Goal: Navigation & Orientation: Find specific page/section

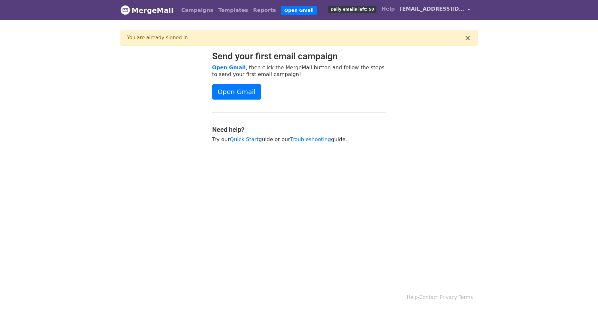
click at [457, 7] on span "[EMAIL_ADDRESS][DOMAIN_NAME]" at bounding box center [432, 9] width 64 height 8
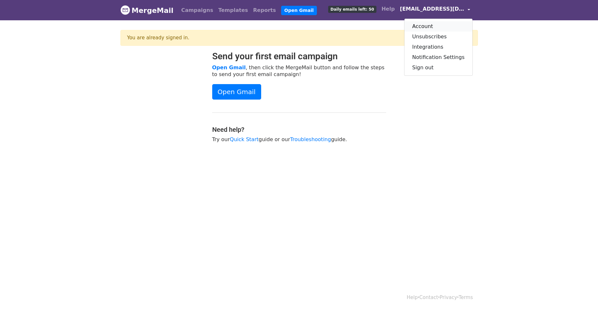
click at [428, 28] on link "Account" at bounding box center [439, 26] width 68 height 10
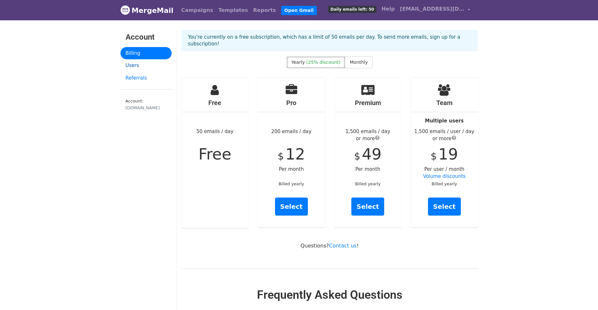
click at [128, 66] on link "Users" at bounding box center [145, 65] width 51 height 13
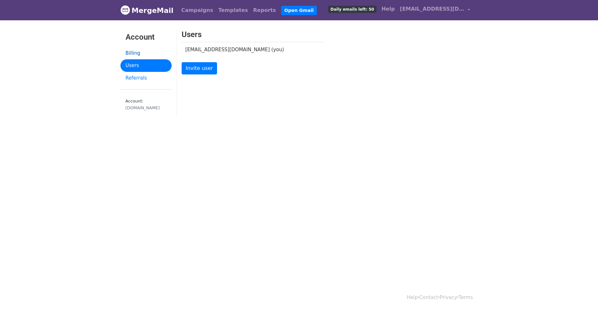
click at [135, 51] on link "Billing" at bounding box center [145, 53] width 51 height 13
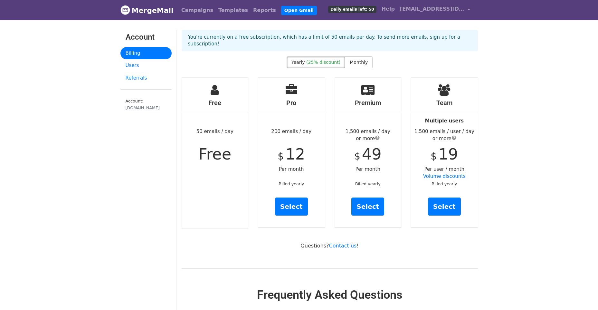
drag, startPoint x: 208, startPoint y: 149, endPoint x: 205, endPoint y: 88, distance: 60.7
click at [209, 145] on span "Free" at bounding box center [214, 154] width 33 height 18
click at [139, 108] on div "[DOMAIN_NAME]" at bounding box center [146, 108] width 41 height 6
click at [150, 110] on div "[DOMAIN_NAME]" at bounding box center [146, 108] width 41 height 6
click at [134, 61] on link "Users" at bounding box center [145, 65] width 51 height 13
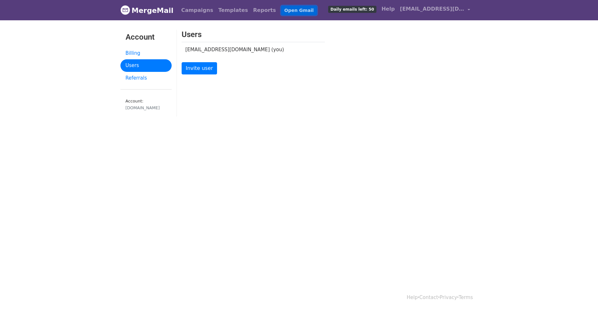
click at [281, 9] on link "Open Gmail" at bounding box center [299, 10] width 36 height 9
click at [138, 76] on link "Referrals" at bounding box center [145, 78] width 51 height 13
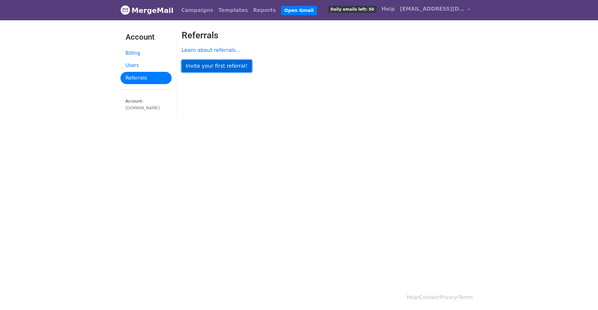
click at [219, 64] on link "Invite your first referral!" at bounding box center [217, 66] width 70 height 12
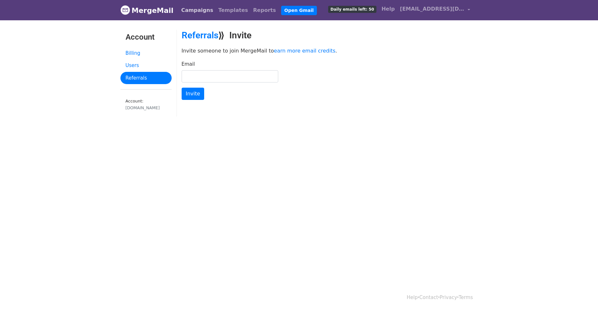
click at [197, 5] on link "Campaigns" at bounding box center [197, 10] width 37 height 13
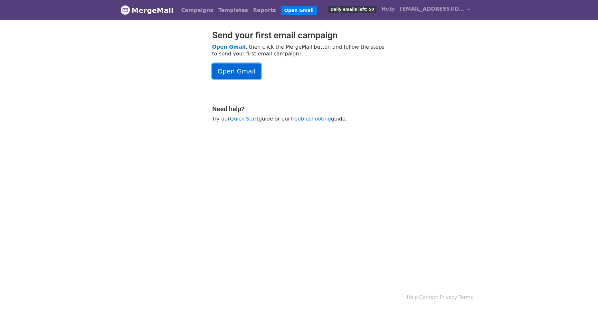
click at [236, 71] on link "Open Gmail" at bounding box center [236, 70] width 49 height 15
click at [440, 6] on span "[EMAIL_ADDRESS][DOMAIN_NAME]" at bounding box center [432, 9] width 64 height 8
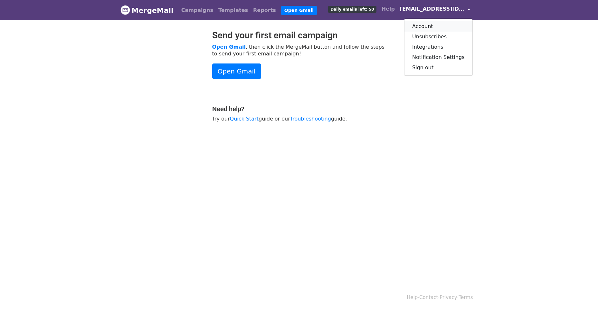
click at [430, 26] on link "Account" at bounding box center [439, 26] width 68 height 10
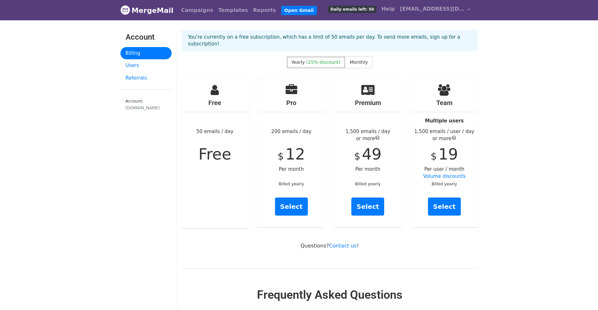
click at [455, 99] on h4 "Team" at bounding box center [444, 103] width 67 height 8
drag, startPoint x: 416, startPoint y: 13, endPoint x: 490, endPoint y: 58, distance: 86.9
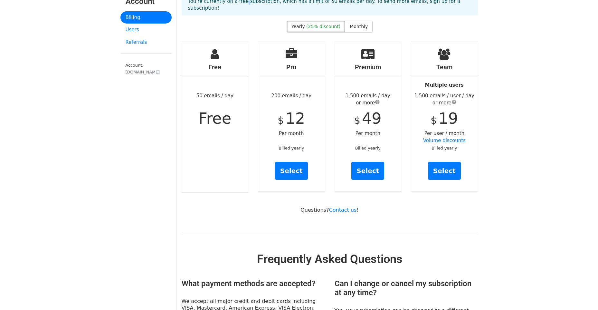
scroll to position [64, 0]
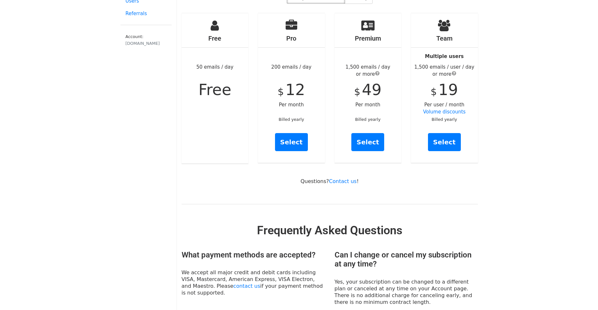
click at [200, 124] on div "Free 50 emails / day Free" at bounding box center [215, 88] width 67 height 150
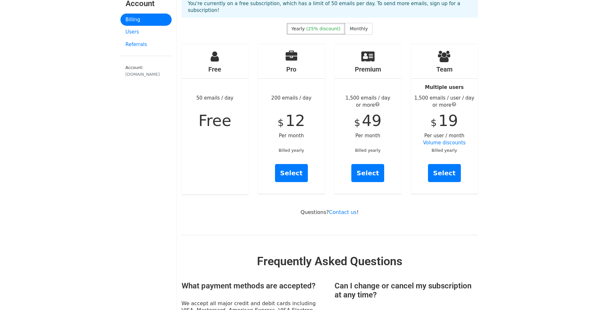
scroll to position [0, 0]
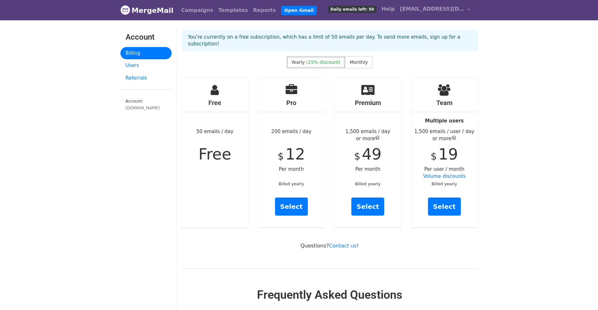
click at [136, 11] on link "MergeMail" at bounding box center [146, 11] width 53 height 14
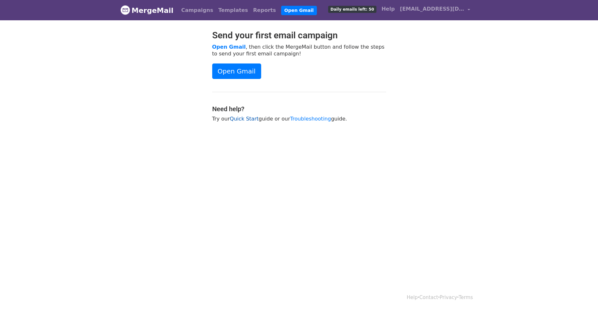
click at [235, 120] on link "Quick Start" at bounding box center [244, 119] width 29 height 6
